Goal: Navigation & Orientation: Find specific page/section

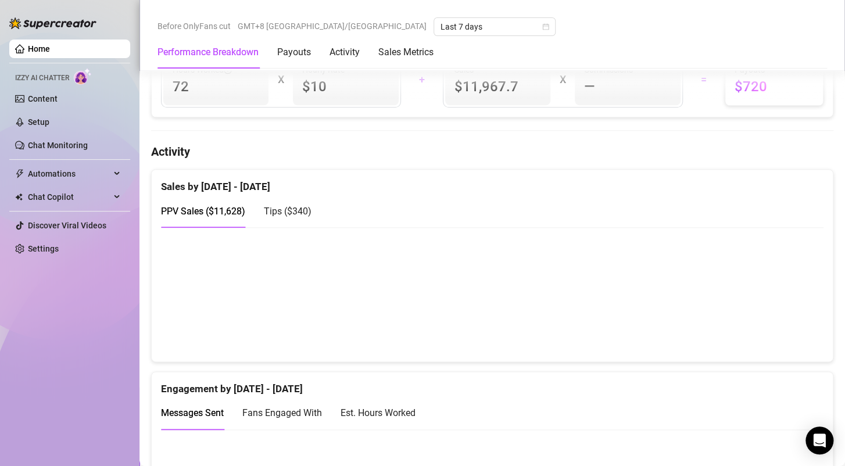
scroll to position [473, 0]
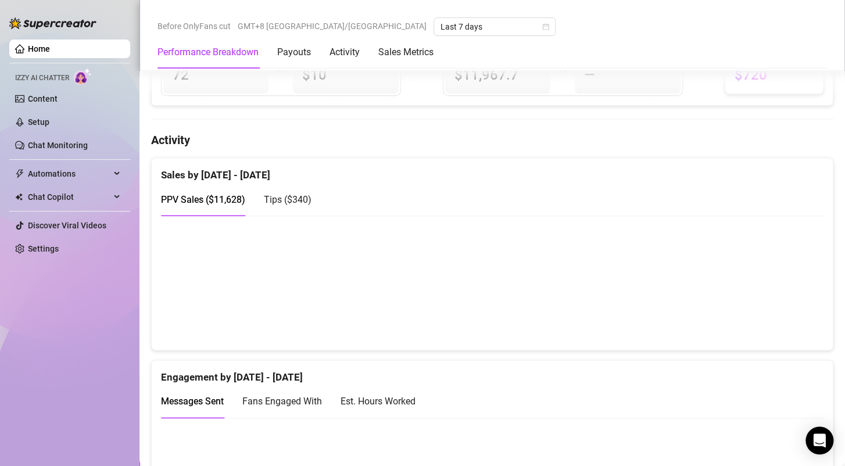
scroll to position [544, 0]
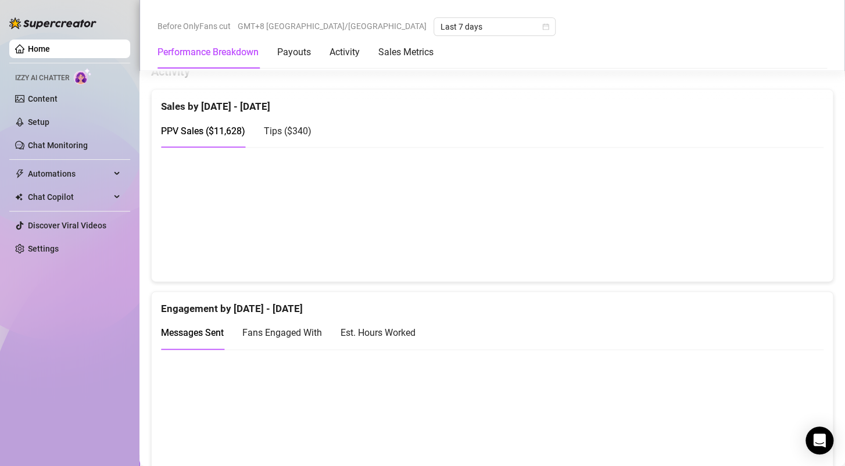
scroll to position [573, 0]
